Goal: Find specific page/section: Find specific page/section

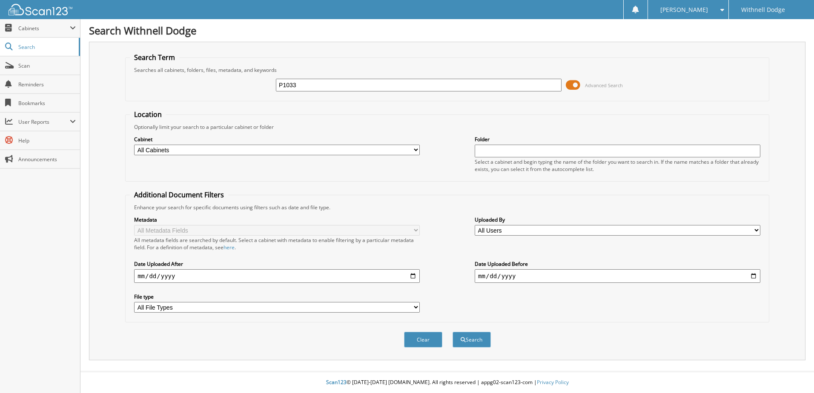
type input "P1033"
click at [452, 332] on button "Search" at bounding box center [471, 340] width 38 height 16
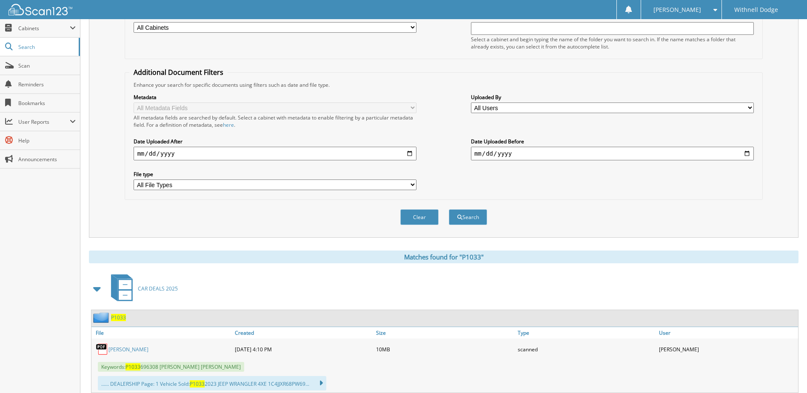
scroll to position [255, 0]
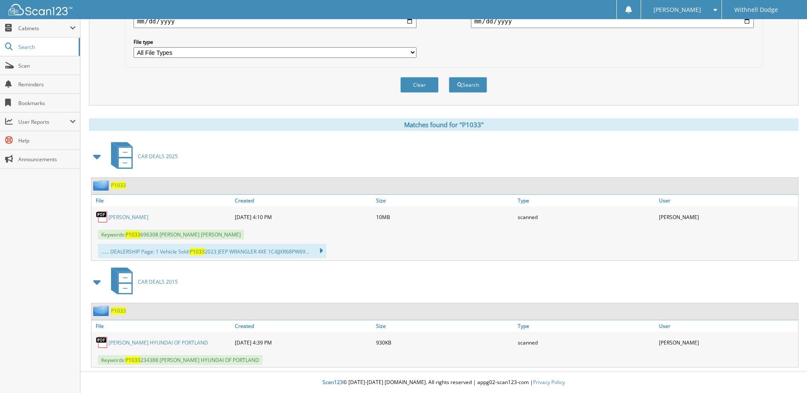
click at [125, 218] on link "LESTER, KEVIN J." at bounding box center [129, 217] width 40 height 7
click at [423, 86] on button "Clear" at bounding box center [420, 85] width 38 height 16
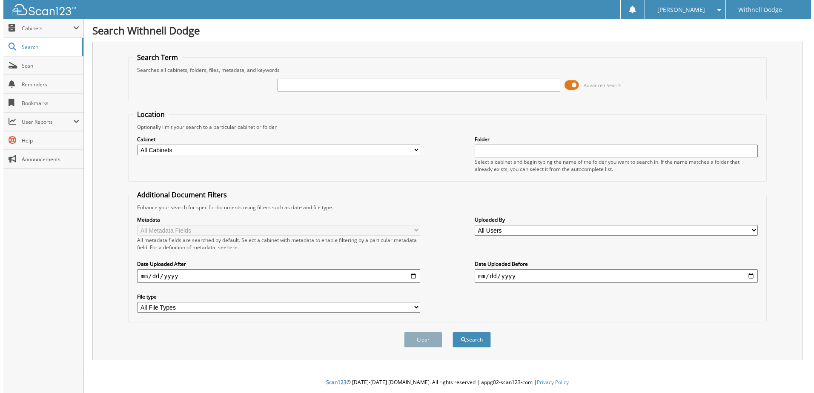
scroll to position [0, 0]
click at [576, 85] on span at bounding box center [573, 85] width 14 height 13
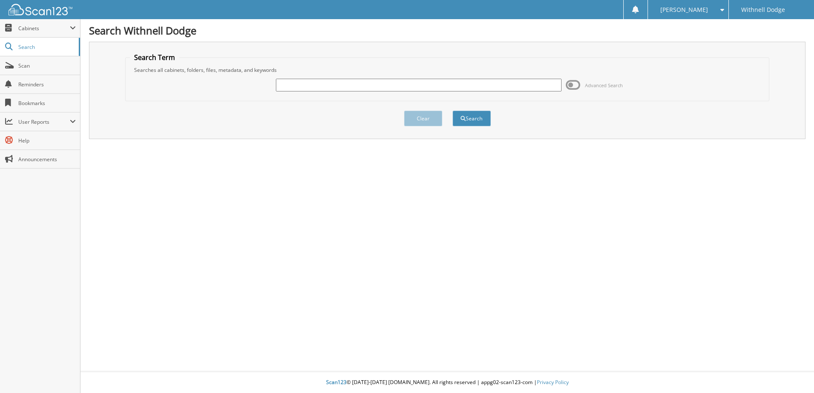
click at [289, 81] on input "text" at bounding box center [419, 85] width 286 height 13
type input "J"
type input "H5075"
click at [452, 111] on button "Search" at bounding box center [471, 119] width 38 height 16
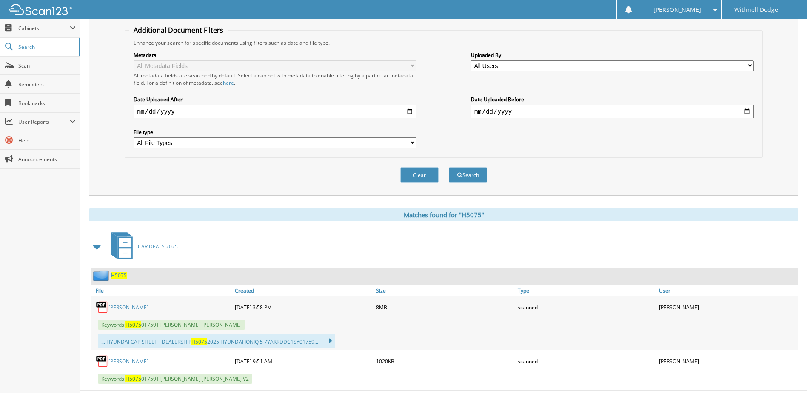
scroll to position [184, 0]
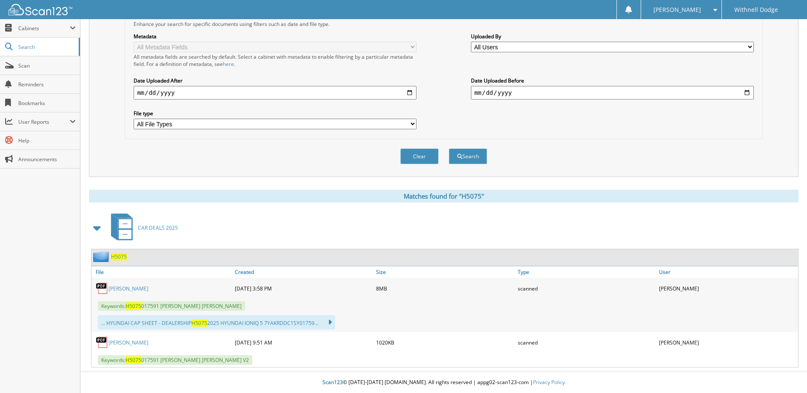
click at [149, 287] on link "[PERSON_NAME]" at bounding box center [129, 288] width 40 height 7
click at [142, 342] on link "WHITEHEAD, ETHAN J." at bounding box center [129, 342] width 40 height 7
click at [136, 342] on link "WHITEHEAD, ETHAN J." at bounding box center [129, 342] width 40 height 7
click at [137, 342] on link "WHITEHEAD, ETHAN J." at bounding box center [129, 342] width 40 height 7
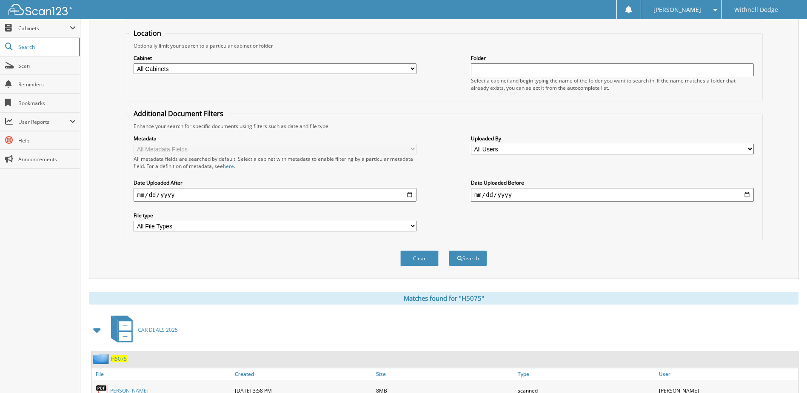
scroll to position [0, 0]
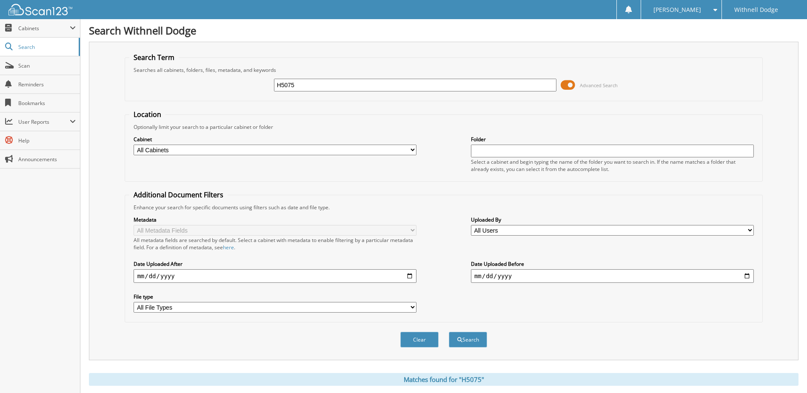
drag, startPoint x: 275, startPoint y: 88, endPoint x: 177, endPoint y: 103, distance: 99.8
click at [177, 103] on form "Search Term Searches all cabinets, folders, files, metadata, and keywords H5075…" at bounding box center [444, 205] width 638 height 304
type input "H4888"
click at [449, 332] on button "Search" at bounding box center [468, 340] width 38 height 16
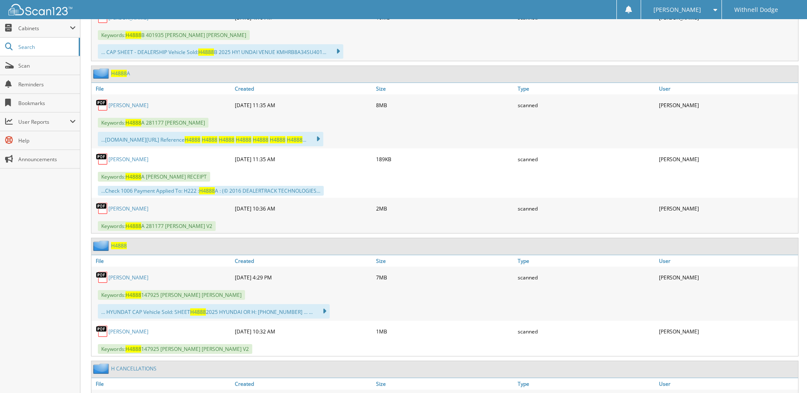
scroll to position [468, 0]
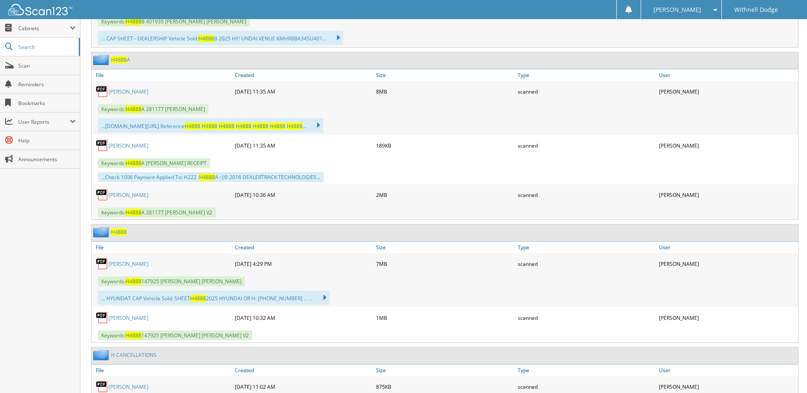
click at [149, 316] on link "[PERSON_NAME]" at bounding box center [129, 318] width 40 height 7
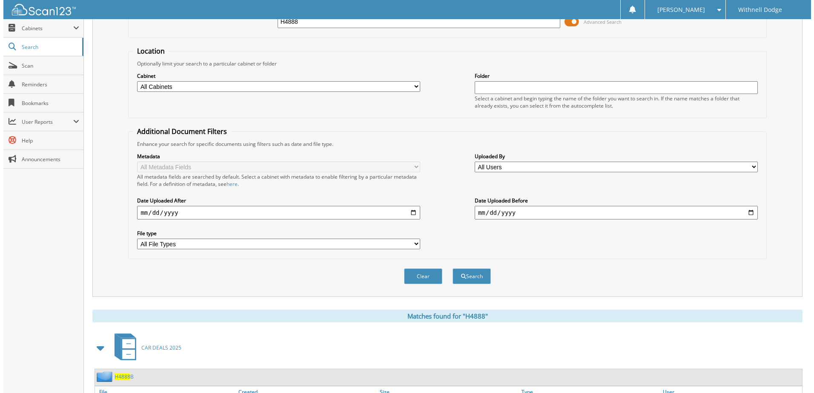
scroll to position [0, 0]
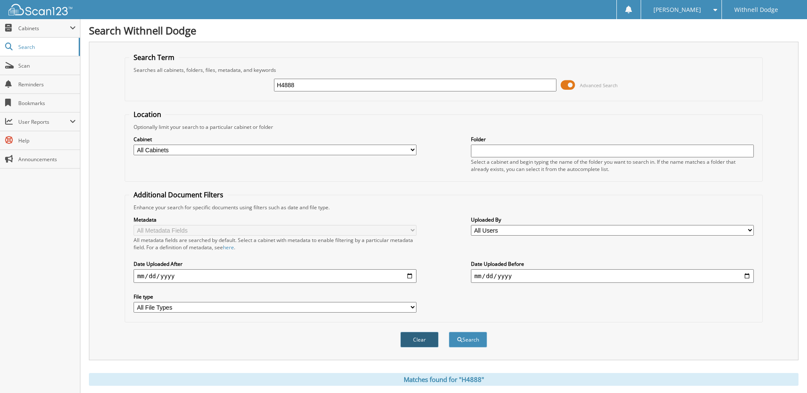
click at [434, 341] on button "Clear" at bounding box center [420, 340] width 38 height 16
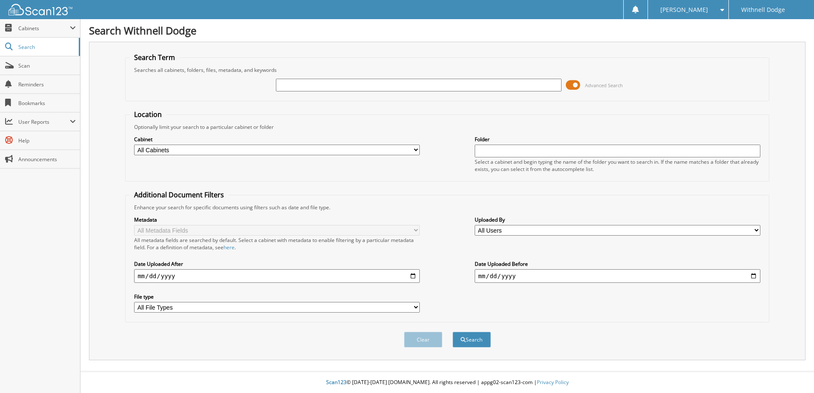
click at [576, 88] on span at bounding box center [573, 85] width 14 height 13
